Goal: Check status: Check status

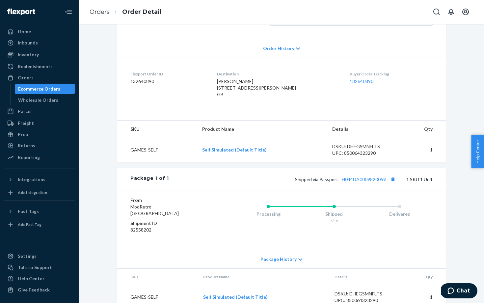
scroll to position [143, 0]
click at [394, 182] on button "Copy tracking number" at bounding box center [392, 178] width 9 height 9
click at [34, 146] on div "Returns" at bounding box center [26, 145] width 17 height 7
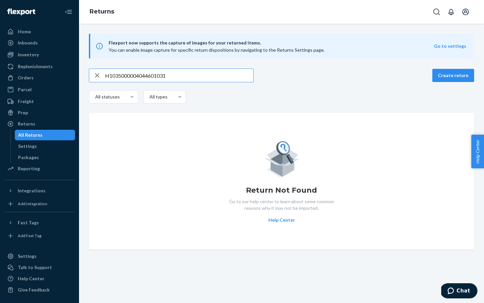
drag, startPoint x: 172, startPoint y: 74, endPoint x: 99, endPoint y: 72, distance: 73.4
click at [99, 72] on div "H1035000004044601031" at bounding box center [171, 75] width 164 height 13
type input "H044DA0009820059"
click at [101, 76] on icon "button" at bounding box center [97, 75] width 8 height 13
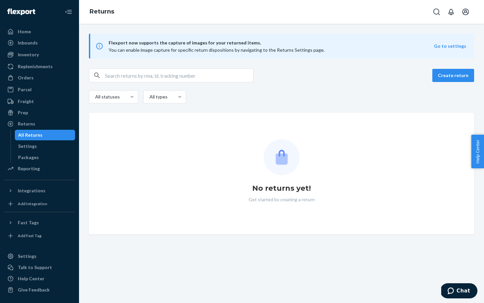
click at [175, 80] on input "text" at bounding box center [179, 75] width 148 height 13
paste input "HYKRH4U"
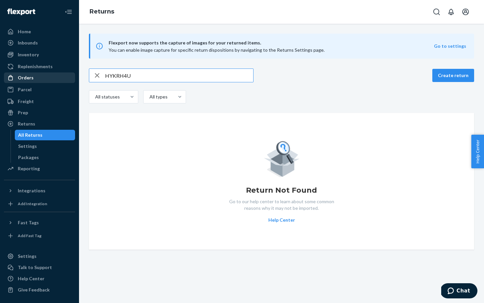
type input "HYKRH4U"
click at [35, 80] on div "Orders" at bounding box center [40, 77] width 70 height 9
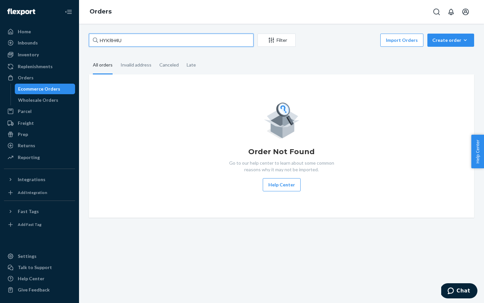
click at [148, 44] on input "HYKRH4U" at bounding box center [171, 40] width 164 height 13
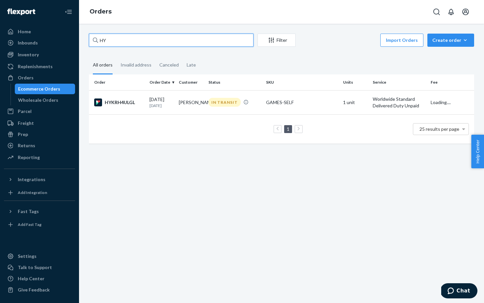
type input "H"
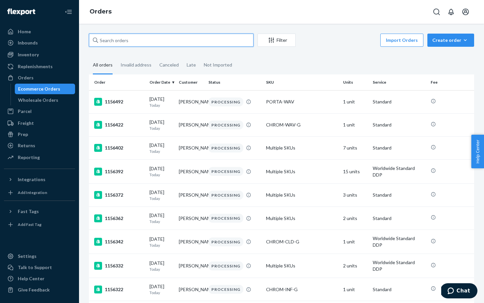
paste input "HYKRH4U"
type input "HYKRH4U"
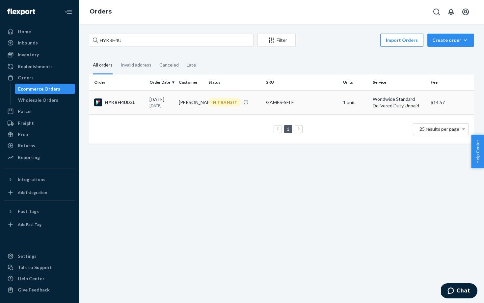
click at [134, 100] on div "HYKRH4ULGL" at bounding box center [119, 102] width 50 height 8
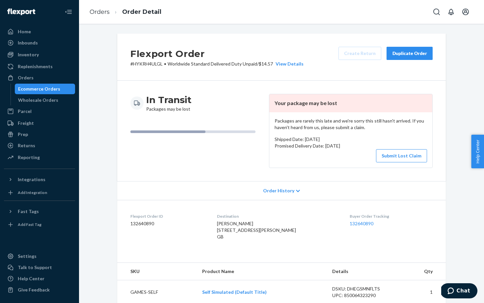
scroll to position [169, 0]
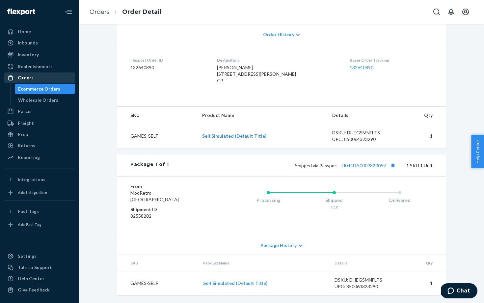
click at [35, 76] on div "Orders" at bounding box center [40, 77] width 70 height 9
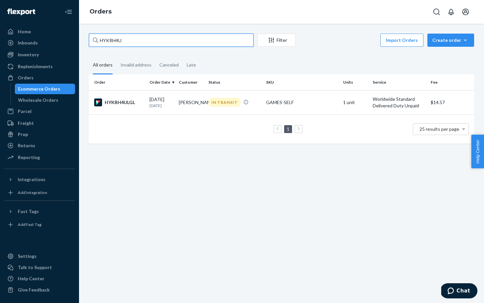
drag, startPoint x: 144, startPoint y: 37, endPoint x: 89, endPoint y: 35, distance: 55.3
click at [93, 37] on div "HYKRH4U" at bounding box center [171, 40] width 164 height 13
paste input "1112552"
type input "1112552"
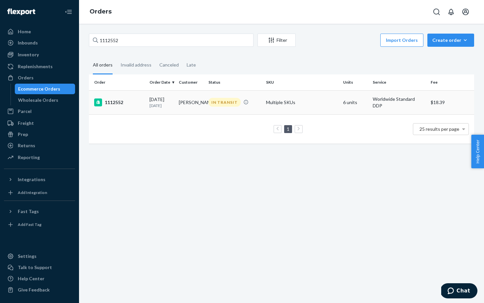
click at [135, 101] on div "1112552" at bounding box center [119, 102] width 50 height 8
